Goal: Information Seeking & Learning: Learn about a topic

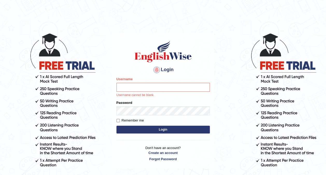
click at [132, 85] on input "Username" at bounding box center [162, 87] width 93 height 9
type input "Ellaine_9"
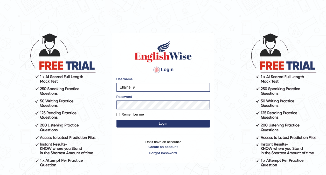
click at [140, 121] on button "Login" at bounding box center [162, 124] width 93 height 8
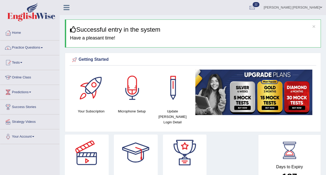
click at [28, 78] on link "Online Class" at bounding box center [29, 76] width 59 height 13
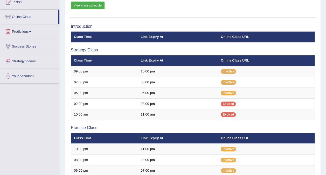
scroll to position [60, 0]
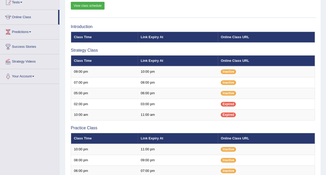
click at [80, 6] on link "View class schedule" at bounding box center [88, 6] width 34 height 8
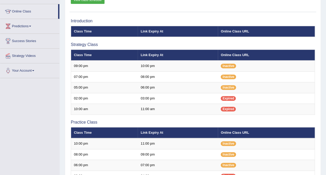
scroll to position [60, 0]
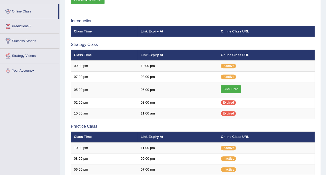
scroll to position [60, 0]
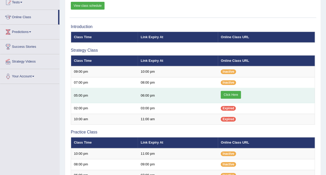
click at [232, 97] on link "Click Here" at bounding box center [231, 95] width 20 height 8
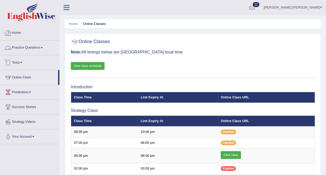
click at [25, 47] on link "Practice Questions" at bounding box center [29, 46] width 59 height 13
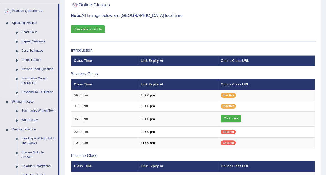
scroll to position [37, 0]
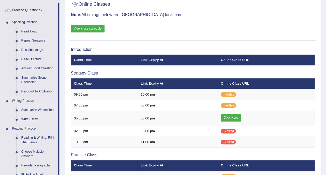
click at [30, 109] on link "Summarize Written Text" at bounding box center [38, 109] width 39 height 9
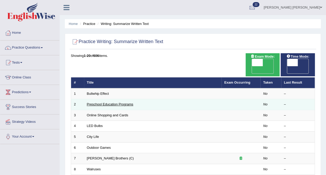
click at [102, 102] on link "Preschool Education Programs" at bounding box center [110, 104] width 46 height 4
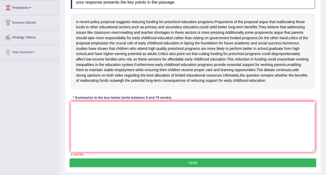
scroll to position [86, 0]
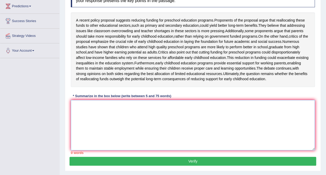
click at [82, 124] on textarea at bounding box center [193, 125] width 244 height 50
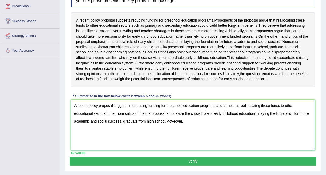
click at [167, 136] on textarea "A recent policy proposal suggests reduducing funding for preschool education pr…" at bounding box center [193, 125] width 244 height 50
click at [185, 131] on textarea "A recent policy proposal suggests reduducing funding for preschool education pr…" at bounding box center [193, 125] width 244 height 50
click at [198, 138] on textarea "A recent policy proposal suggests reduducing funding for preschool education pr…" at bounding box center [193, 125] width 244 height 50
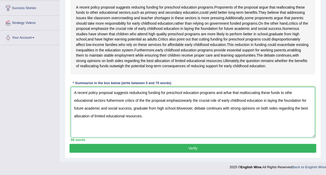
scroll to position [109, 0]
click at [232, 98] on textarea "A recent policy proposal suggests reduducing funding for preschool education pr…" at bounding box center [193, 112] width 244 height 50
click at [312, 86] on div "Instructions: Read the passage below and summarize it using one sentence. Type …" at bounding box center [193, 57] width 247 height 174
click at [217, 98] on textarea "A recent policy proposal suggests reduducing funding for preschool education pr…" at bounding box center [193, 112] width 244 height 50
type textarea "A recent policy proposal suggests reduducing funding for preschool education pr…"
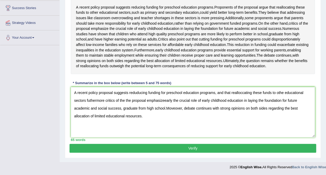
click at [195, 153] on button "Verify" at bounding box center [193, 148] width 247 height 9
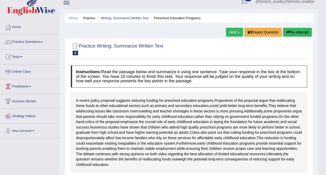
scroll to position [0, 0]
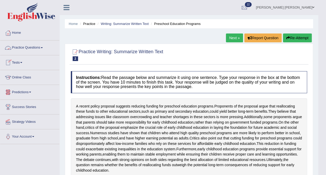
click at [35, 46] on link "Practice Questions" at bounding box center [29, 46] width 59 height 13
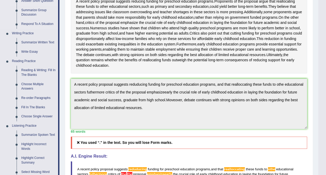
scroll to position [109, 0]
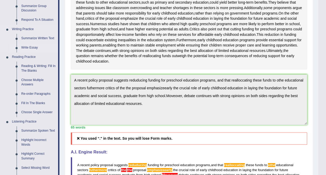
click at [25, 48] on link "Write Essay" at bounding box center [38, 47] width 39 height 9
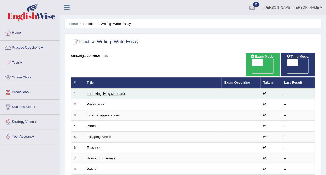
click at [104, 92] on link "Improving living standards" at bounding box center [106, 94] width 39 height 4
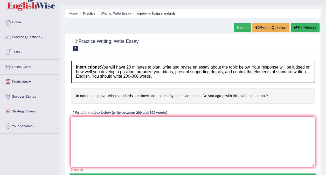
scroll to position [10, 0]
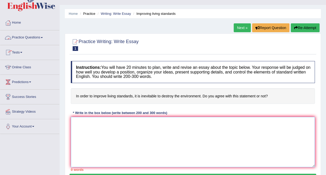
click at [77, 121] on textarea at bounding box center [193, 142] width 244 height 50
type textarea "The increasing influcense"
click at [242, 28] on link "Next »" at bounding box center [242, 27] width 17 height 9
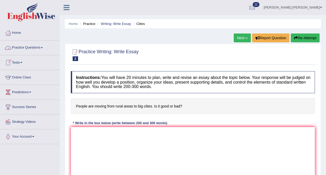
click at [29, 45] on link "Practice Questions" at bounding box center [29, 46] width 59 height 13
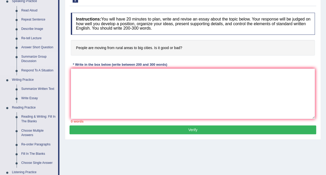
scroll to position [64, 0]
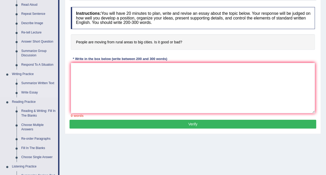
click at [27, 93] on link "Write Essay" at bounding box center [38, 92] width 39 height 9
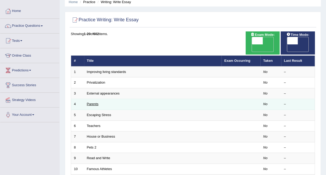
scroll to position [21, 0]
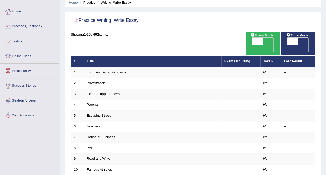
click at [20, 26] on link "Practice Questions" at bounding box center [29, 25] width 59 height 13
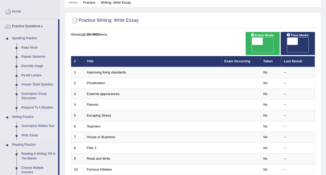
click at [32, 134] on link "Write Essay" at bounding box center [38, 135] width 39 height 9
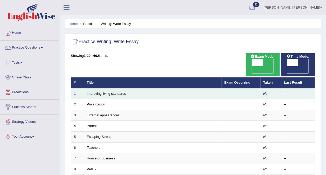
click at [98, 92] on link "Improving living standards" at bounding box center [106, 94] width 39 height 4
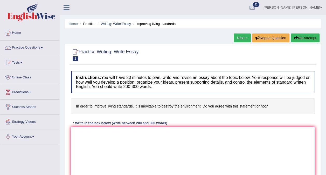
click at [104, 138] on textarea at bounding box center [193, 152] width 244 height 50
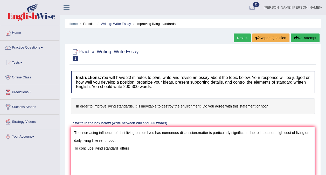
click at [103, 147] on textarea "The increasing influence of dailt living on our lives has numenous discussion.m…" at bounding box center [193, 152] width 244 height 50
click at [130, 149] on textarea "The increasing influence of dailt living on our lives has numenous discussion.m…" at bounding box center [193, 152] width 244 height 50
click at [128, 145] on textarea "The increasing influence of dailt living on our lives has numenous discussion.m…" at bounding box center [193, 152] width 244 height 50
click at [132, 148] on textarea "The increasing influence of dailt living on our lives has numenous discussion.m…" at bounding box center [193, 152] width 244 height 50
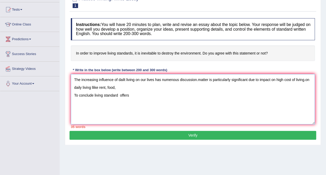
scroll to position [56, 0]
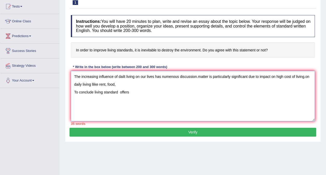
click at [131, 93] on textarea "The increasing influence of dailt living on our lives has numenous discussion.m…" at bounding box center [193, 96] width 244 height 50
click at [198, 76] on textarea "The increasing influence of dailt living on our lives has numenous discussion.m…" at bounding box center [193, 96] width 244 height 50
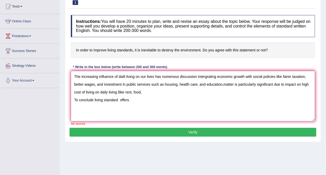
drag, startPoint x: 108, startPoint y: 107, endPoint x: 139, endPoint y: 99, distance: 32.0
click at [139, 99] on textarea "The increasing influence of dailt living on our lives has numenous discussion i…" at bounding box center [193, 96] width 244 height 50
click at [142, 90] on textarea "The increasing influence of dailt living on our lives has numenous discussion i…" at bounding box center [193, 96] width 244 height 50
click at [135, 99] on textarea "The increasing influence of dailt living on our lives has numenous discussion i…" at bounding box center [193, 96] width 244 height 50
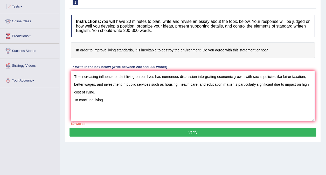
click at [125, 75] on textarea "The increasing influence of dailt living on our lives has numenous discussion i…" at bounding box center [193, 96] width 244 height 50
click at [110, 101] on textarea "The increasing influence of daily living on our lives has numenous discussion i…" at bounding box center [193, 96] width 244 height 50
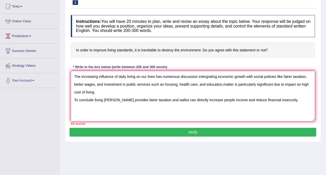
type textarea "The increasing influence of daily living on our lives has numenous discussion i…"
click at [127, 128] on button "Verify" at bounding box center [193, 132] width 247 height 9
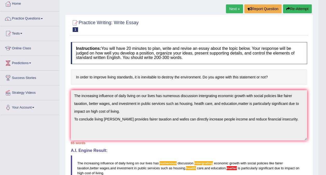
scroll to position [0, 0]
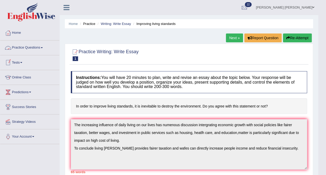
click at [25, 46] on link "Practice Questions" at bounding box center [29, 46] width 59 height 13
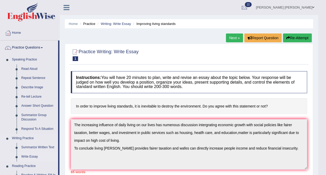
click at [24, 156] on link "Write Essay" at bounding box center [38, 156] width 39 height 9
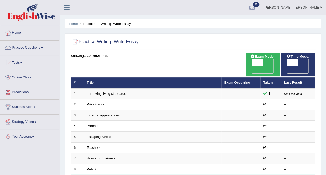
click at [32, 169] on div "Toggle navigation Home Practice Questions Speaking Practice Read Aloud Repeat S…" at bounding box center [163, 174] width 326 height 348
click at [40, 48] on link "Practice Questions" at bounding box center [29, 46] width 59 height 13
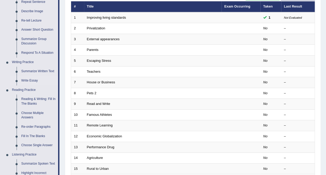
scroll to position [76, 0]
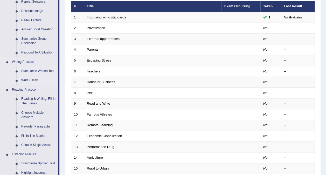
click at [42, 70] on link "Summarize Written Text" at bounding box center [38, 70] width 39 height 9
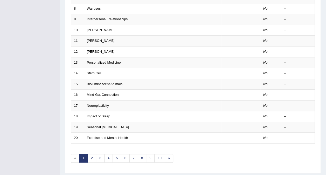
scroll to position [166, 0]
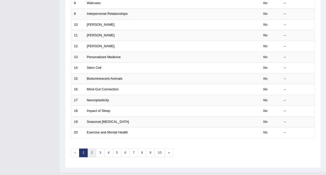
click at [93, 148] on link "2" at bounding box center [91, 152] width 9 height 9
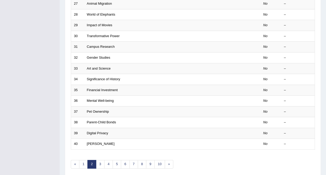
scroll to position [166, 0]
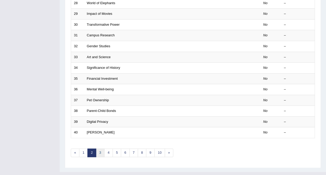
click at [101, 148] on link "3" at bounding box center [100, 152] width 9 height 9
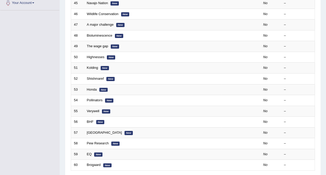
scroll to position [137, 0]
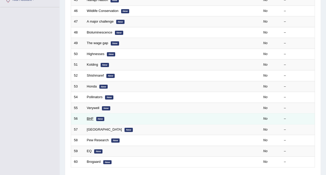
click at [90, 116] on link "BHF" at bounding box center [90, 118] width 7 height 4
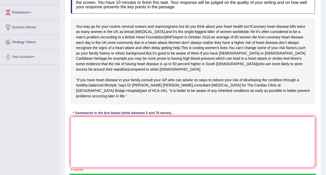
scroll to position [82, 0]
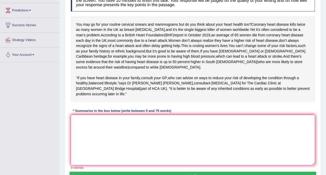
click at [83, 135] on textarea at bounding box center [193, 140] width 244 height 50
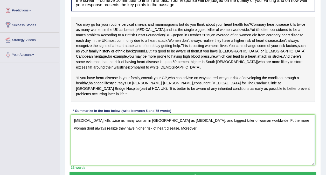
click at [311, 140] on textarea "Coronary heart disease kills twice as many woman in United Kingdom as breast ca…" at bounding box center [193, 140] width 244 height 50
click at [269, 134] on textarea "Coronary heart disease kills twice as many woman in United Kingdom as breast ca…" at bounding box center [193, 140] width 244 height 50
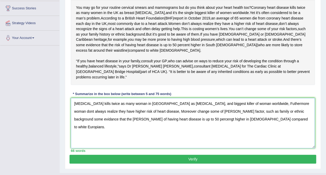
scroll to position [114, 0]
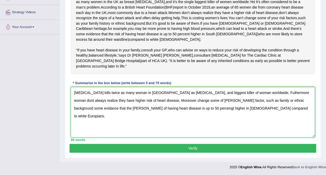
type textarea "Coronary heart disease kills twice as many woman in United Kingdom as breast ca…"
click at [235, 148] on button "Verify" at bounding box center [193, 148] width 247 height 9
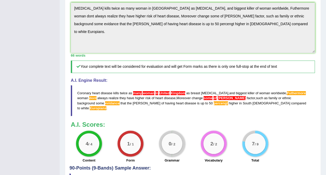
scroll to position [184, 0]
